Goal: Find contact information: Find contact information

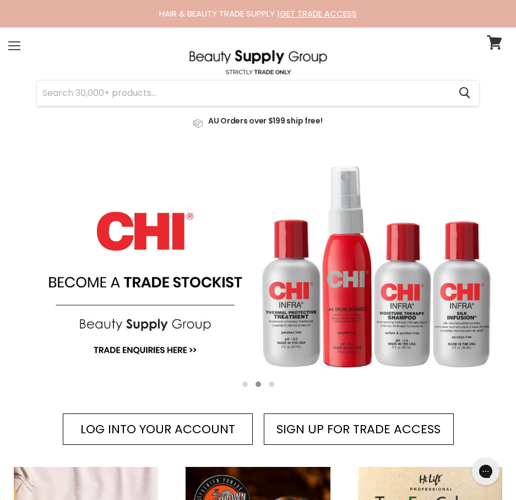
click at [15, 48] on div "Menu" at bounding box center [14, 45] width 23 height 25
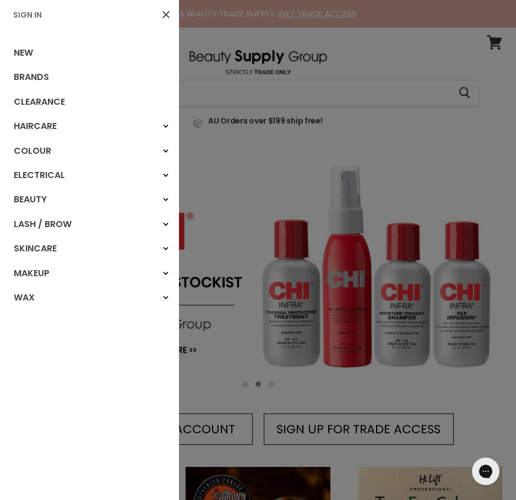
click at [468, 33] on div at bounding box center [258, 250] width 516 height 500
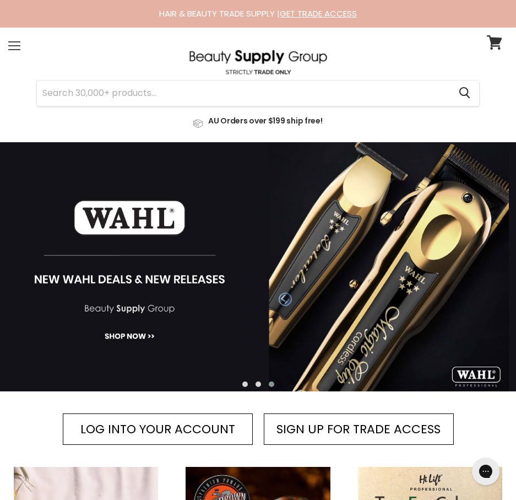
drag, startPoint x: 2, startPoint y: 44, endPoint x: 12, endPoint y: 44, distance: 10.5
click at [2, 44] on section "Menu Cancel" at bounding box center [258, 85] width 516 height 115
click at [13, 44] on div "Menu" at bounding box center [14, 45] width 23 height 25
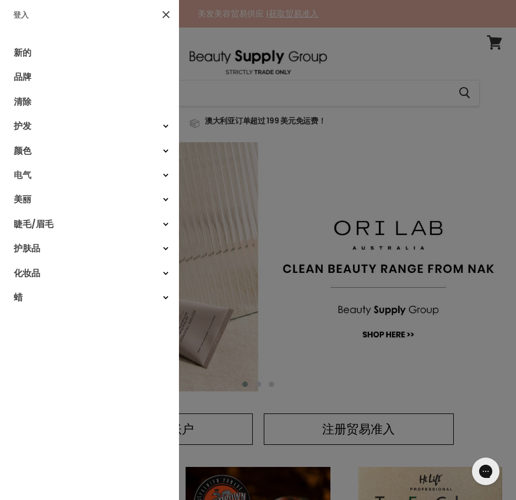
click at [44, 177] on link "电气" at bounding box center [89, 175] width 179 height 24
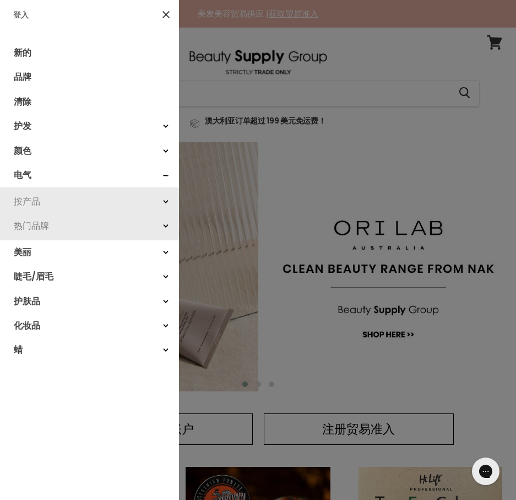
click at [31, 211] on link "按产品" at bounding box center [89, 202] width 179 height 24
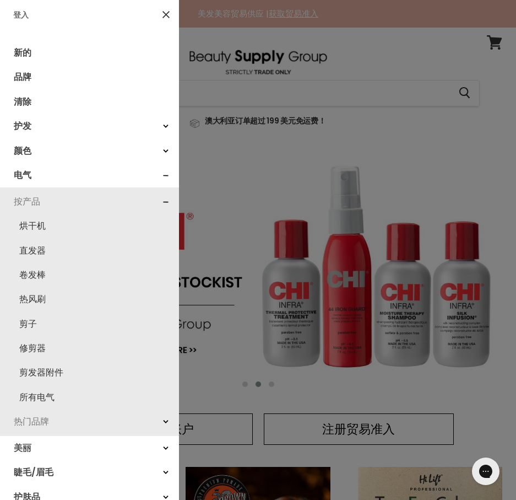
click at [31, 449] on link "美丽" at bounding box center [89, 448] width 179 height 24
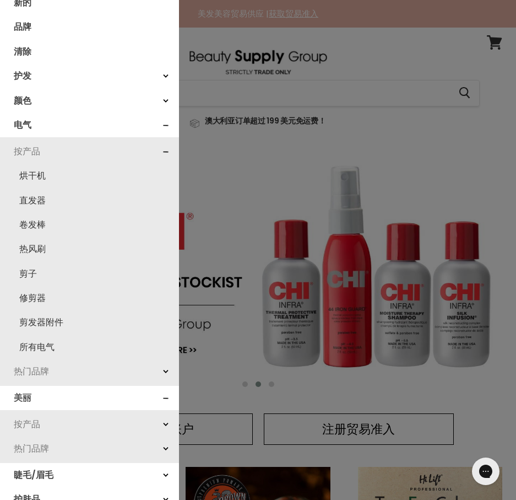
scroll to position [110, 0]
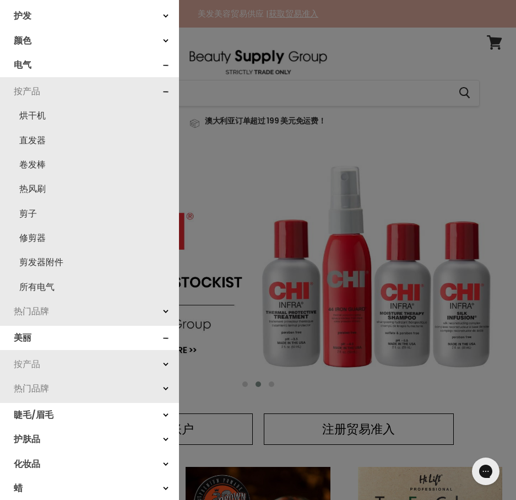
click at [35, 369] on font "按产品" at bounding box center [27, 364] width 26 height 13
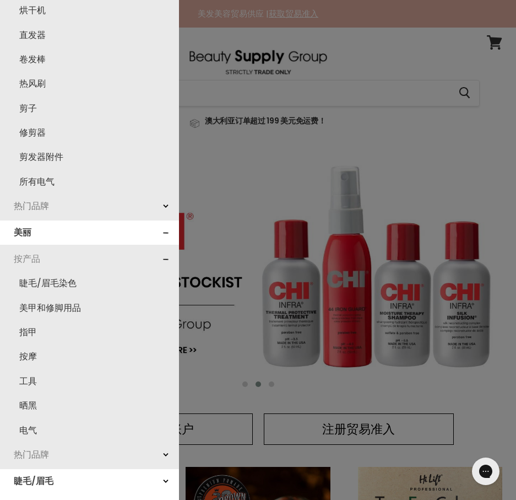
scroll to position [220, 0]
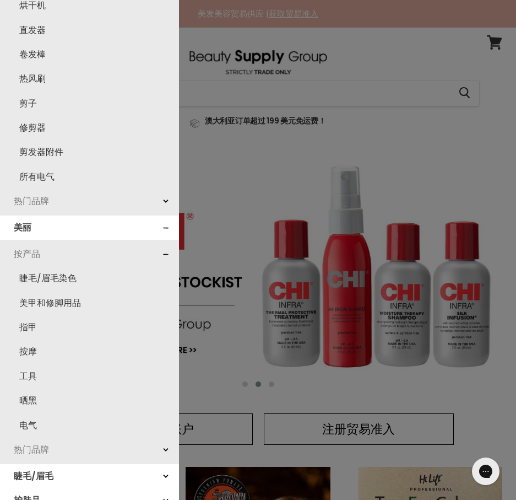
click at [35, 369] on link "工具" at bounding box center [90, 376] width 168 height 24
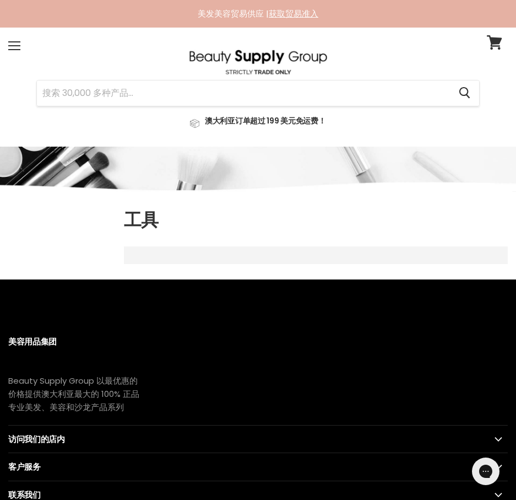
scroll to position [220, 0]
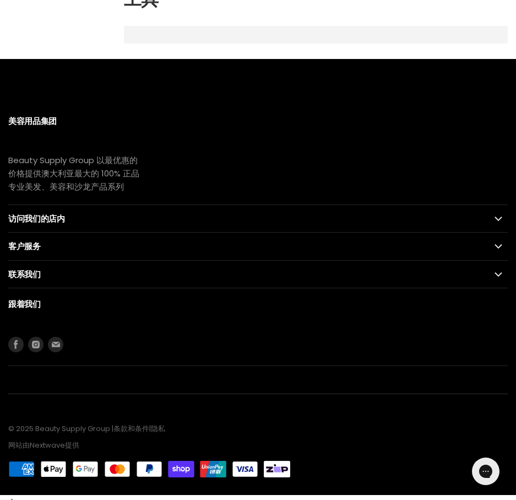
click at [29, 60] on div "Home Tools 工具 Beautyworld 7" Orange Stick 100pk Beautyworld" at bounding box center [258, 24] width 516 height 72
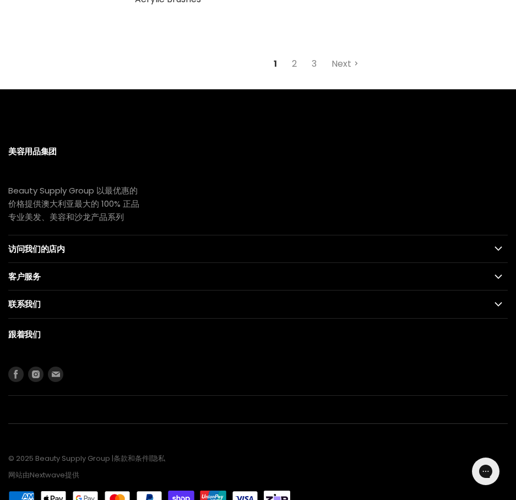
scroll to position [3076, 0]
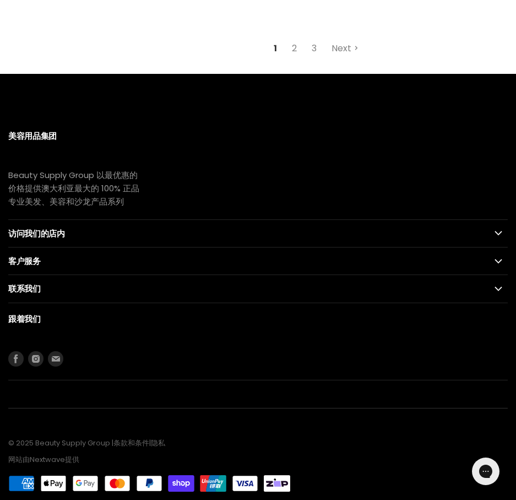
click at [24, 283] on font "联系我们" at bounding box center [24, 289] width 33 height 12
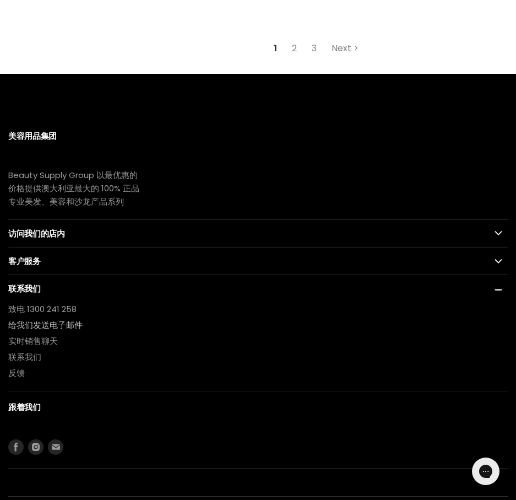
click at [42, 319] on font "给我们发送电子邮件" at bounding box center [45, 325] width 74 height 12
